Goal: Information Seeking & Learning: Learn about a topic

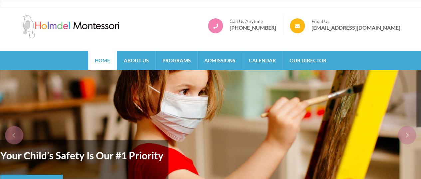
scroll to position [1, 0]
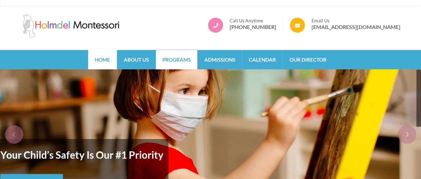
click at [177, 59] on link "Programs" at bounding box center [177, 59] width 42 height 19
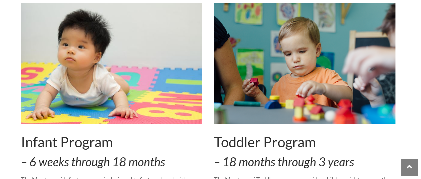
scroll to position [212, 0]
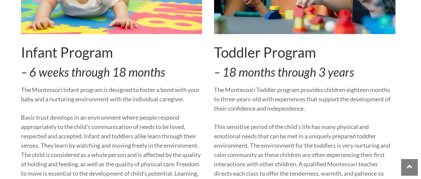
click at [31, 65] on em "– 6 weeks through 18 months" at bounding box center [93, 72] width 144 height 15
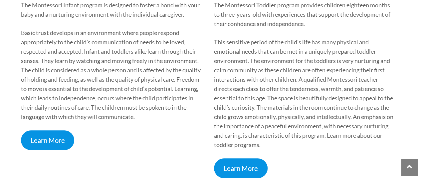
scroll to position [379, 0]
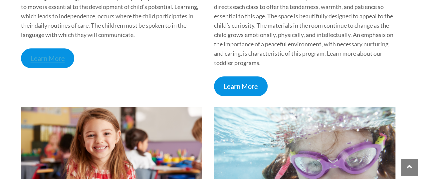
click at [40, 63] on link "Learn More" at bounding box center [48, 58] width 54 height 20
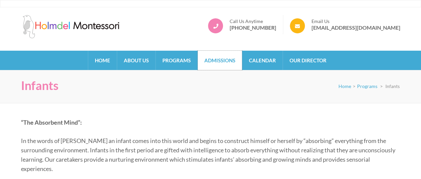
click at [217, 62] on link "Admissions" at bounding box center [220, 60] width 44 height 19
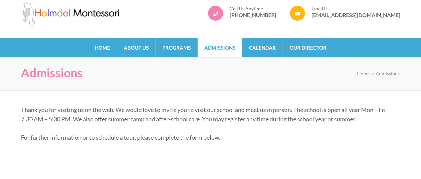
scroll to position [12, 0]
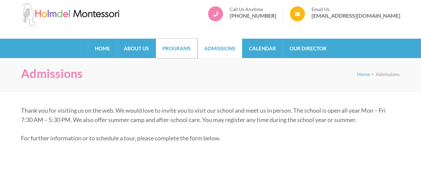
click at [181, 49] on link "Programs" at bounding box center [177, 48] width 42 height 19
